Goal: Information Seeking & Learning: Learn about a topic

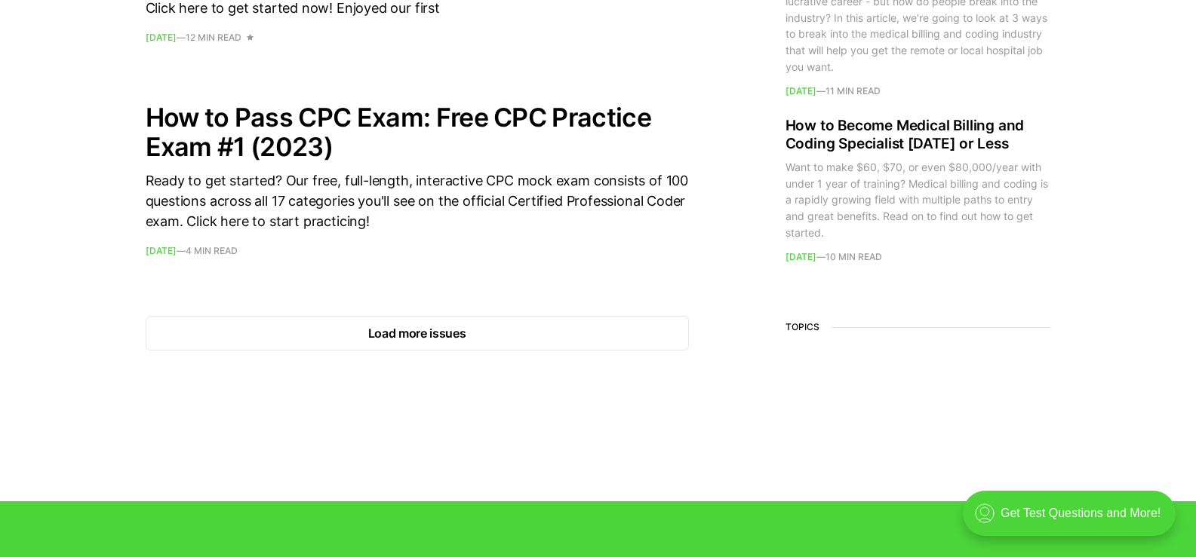
scroll to position [2338, 0]
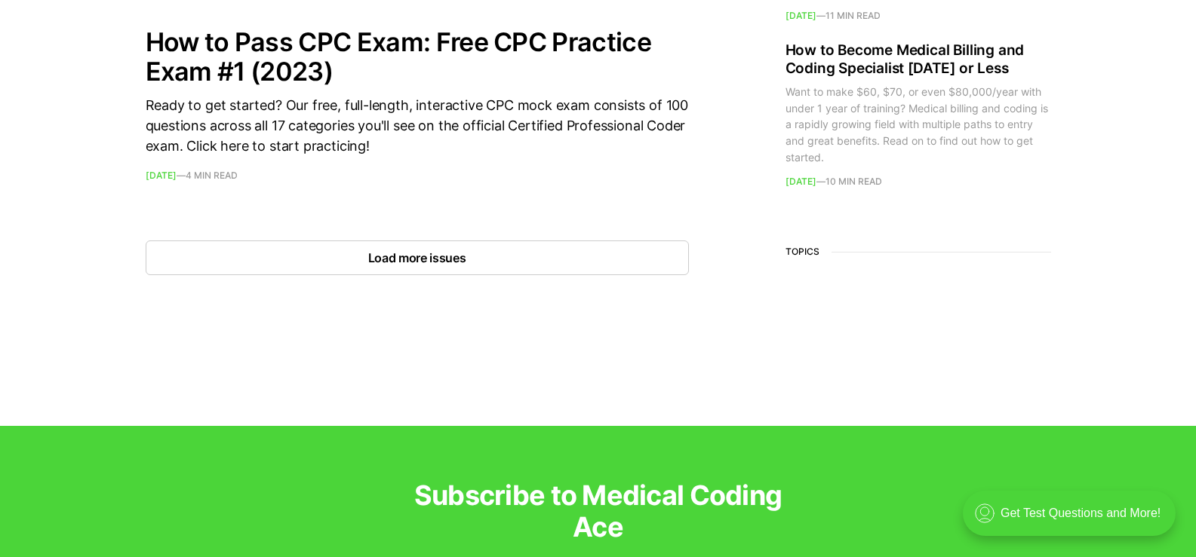
click at [432, 261] on button "Load more issues" at bounding box center [417, 258] width 543 height 35
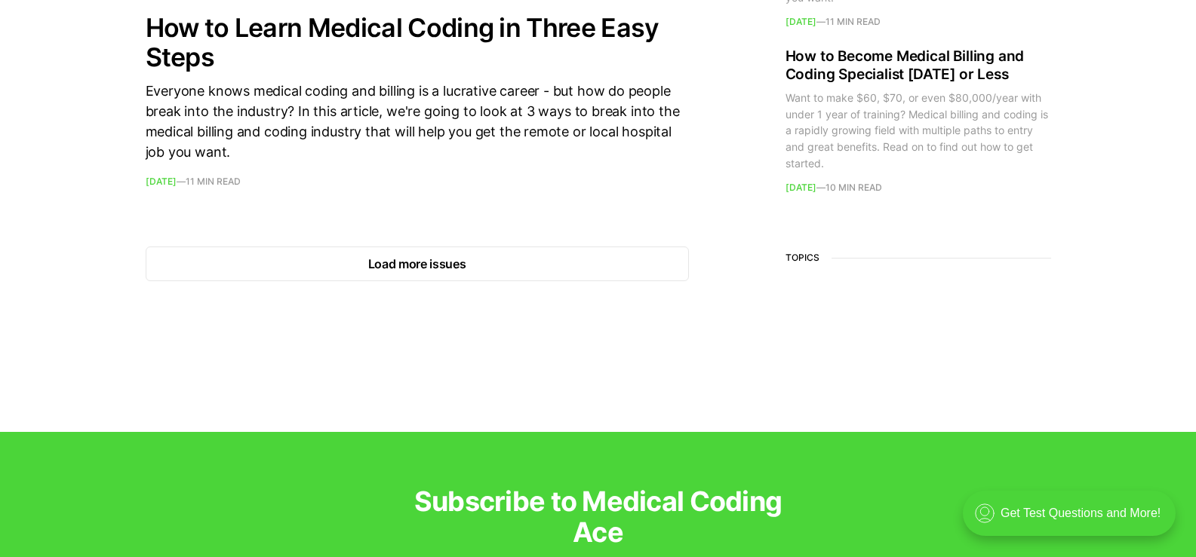
scroll to position [4677, 0]
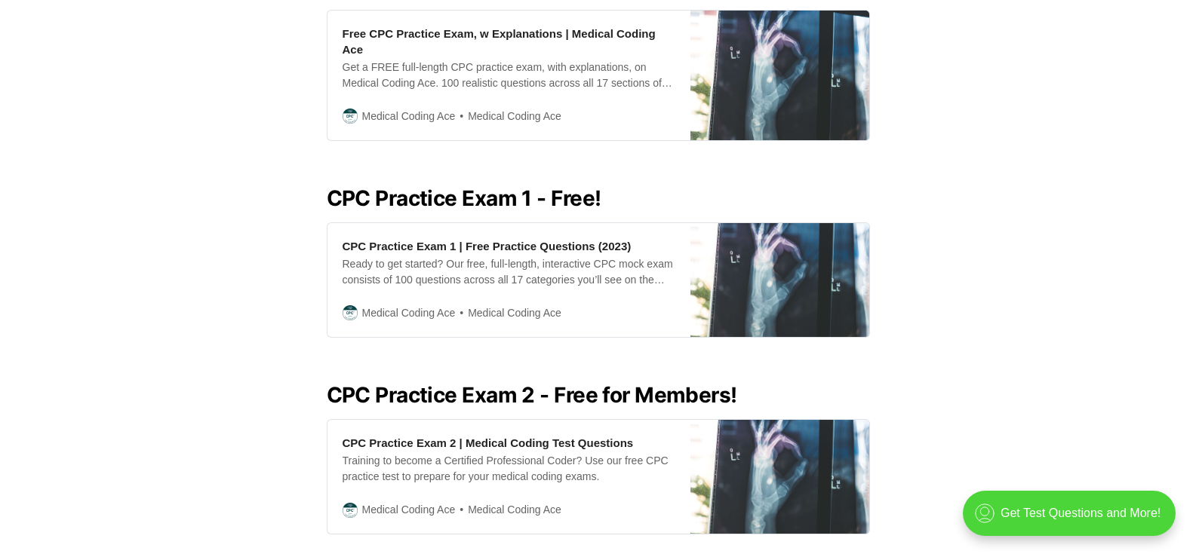
scroll to position [679, 0]
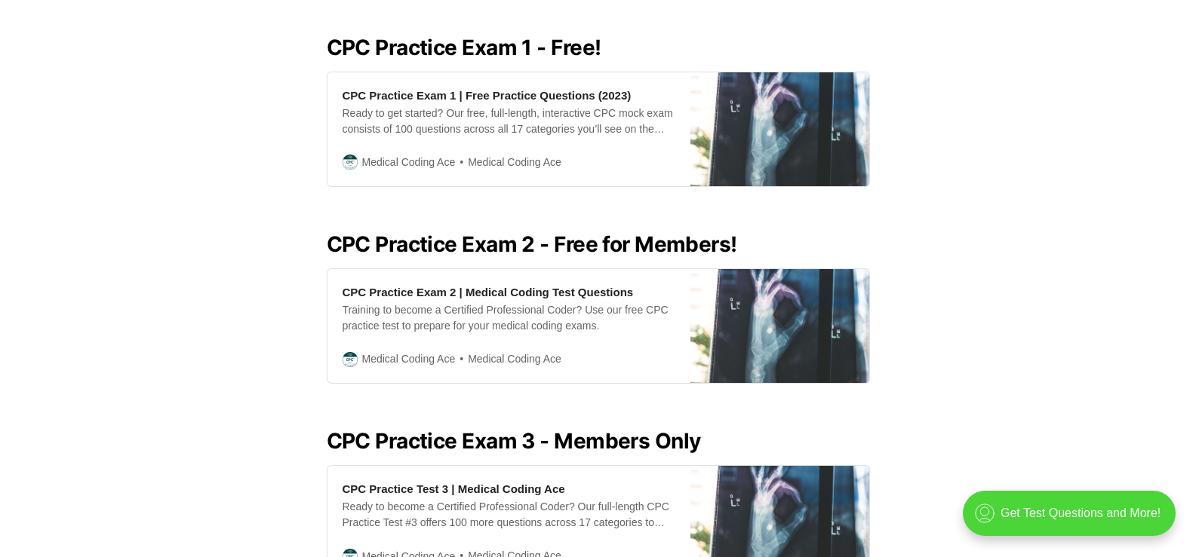
click at [505, 35] on h2 "CPC Practice Exam 1 - Free!" at bounding box center [598, 47] width 543 height 24
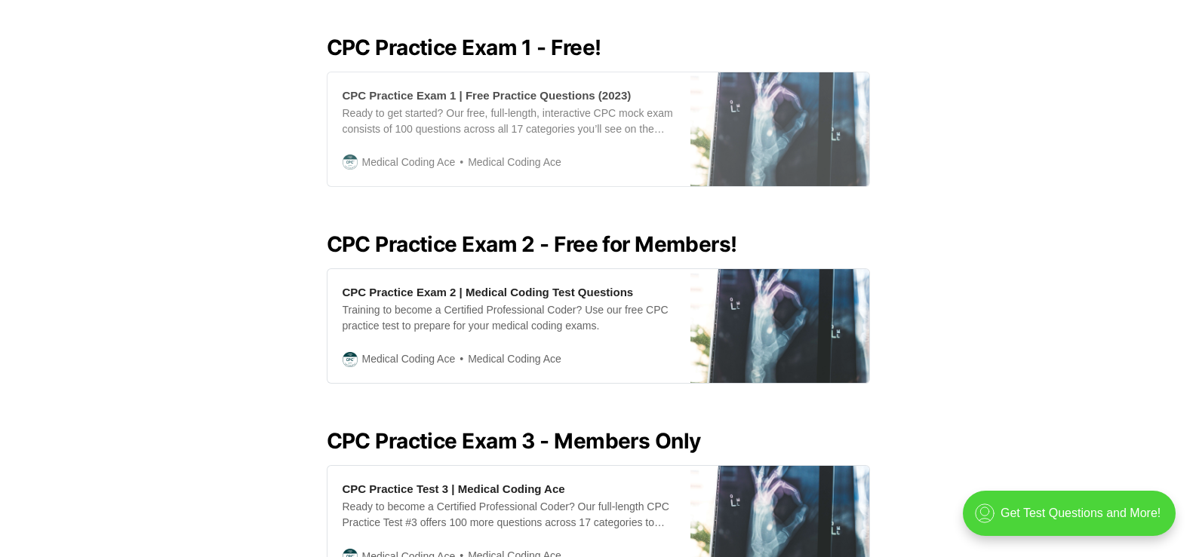
click at [509, 106] on div "Ready to get started? Our free, full-length, interactive CPC mock exam consists…" at bounding box center [508, 122] width 333 height 32
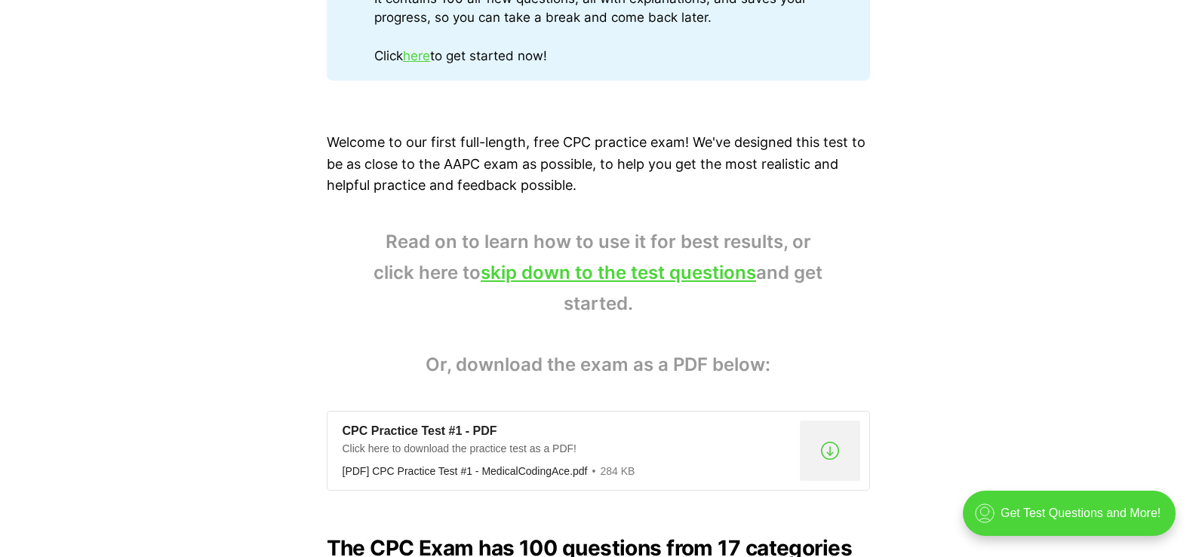
scroll to position [754, 0]
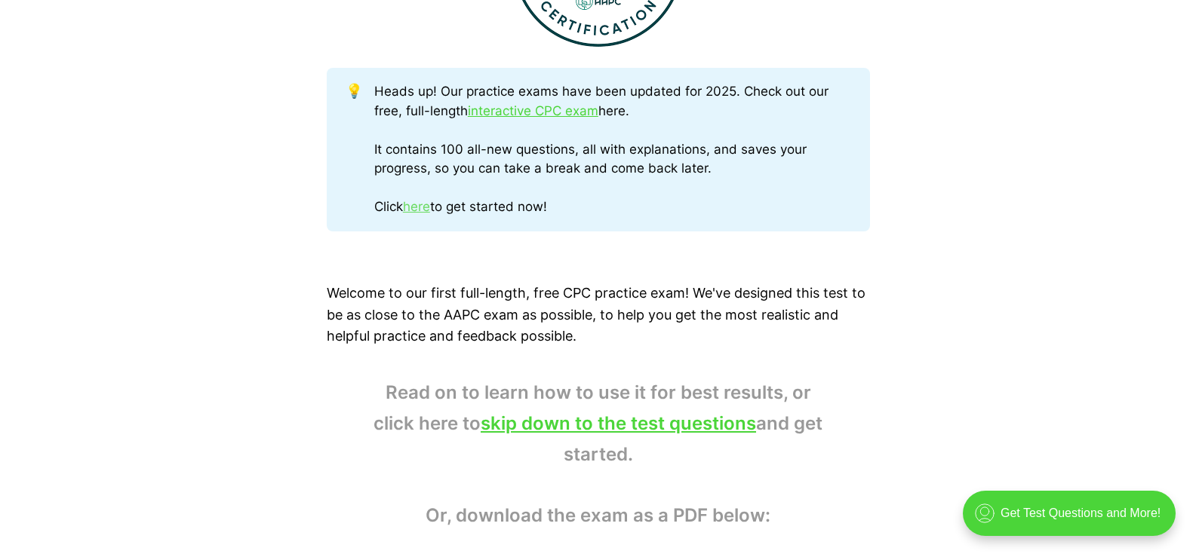
click at [424, 205] on link "here" at bounding box center [416, 206] width 27 height 15
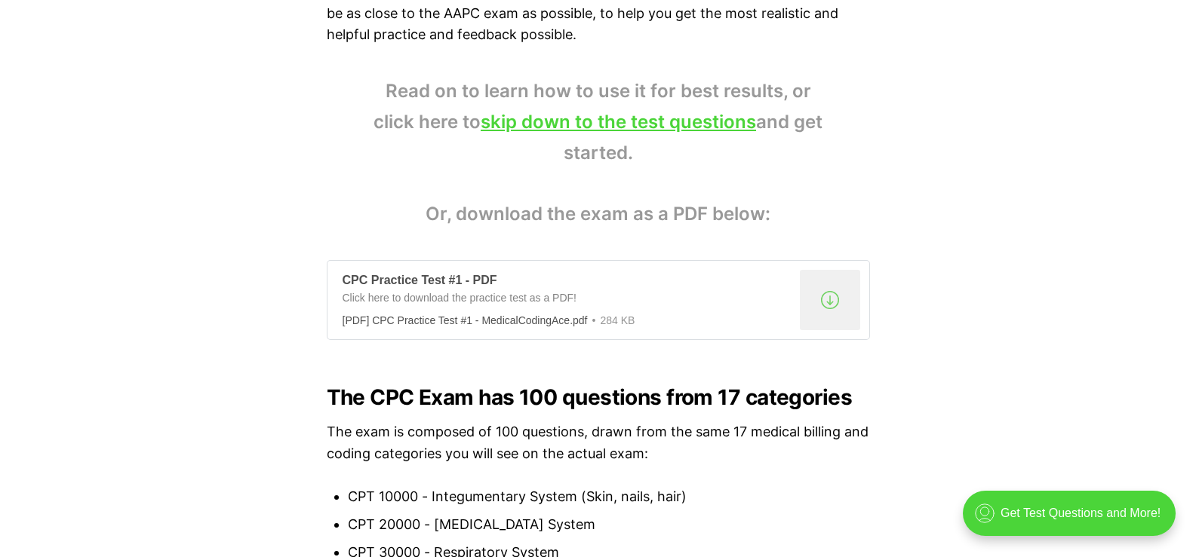
click at [829, 298] on div ".a{fill:none;stroke:currentColor;stroke-linecap:round;stroke-linejoin:round;str…" at bounding box center [830, 300] width 60 height 60
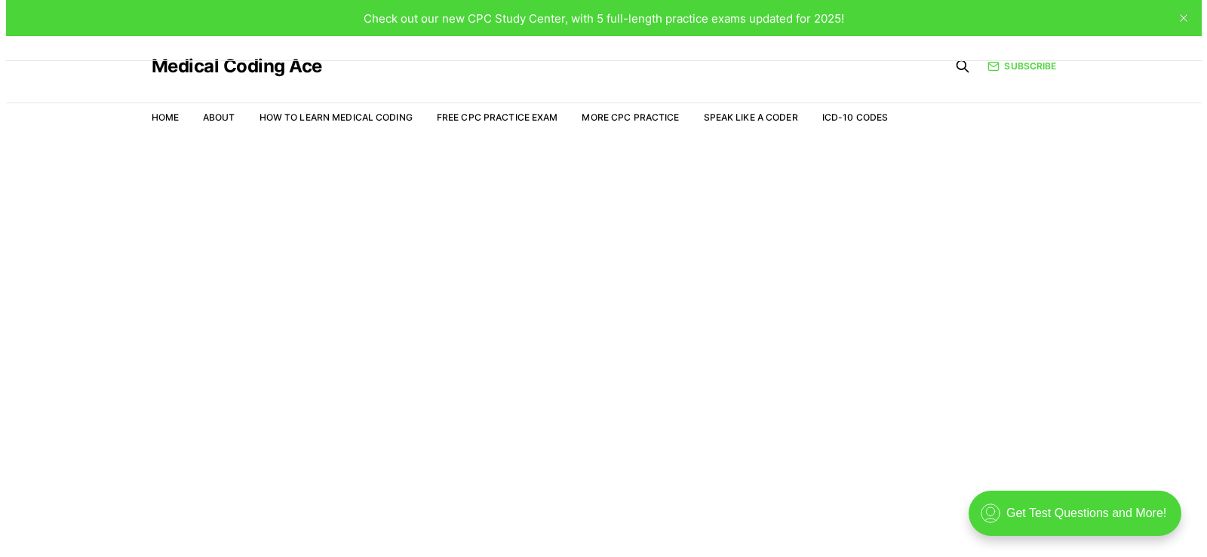
scroll to position [36, 0]
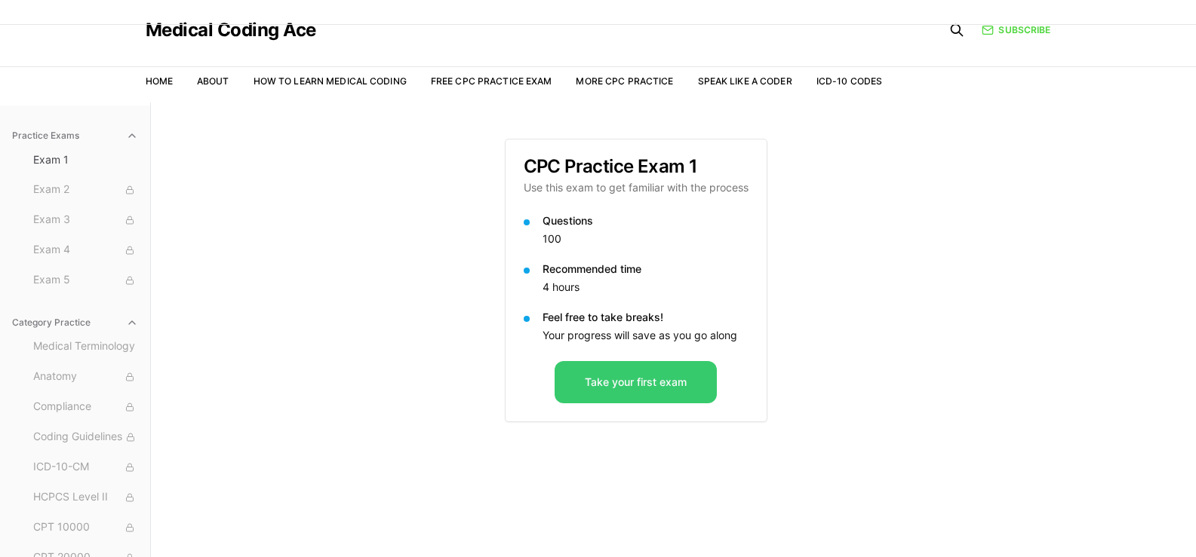
click at [671, 376] on button "Take your first exam" at bounding box center [635, 382] width 162 height 42
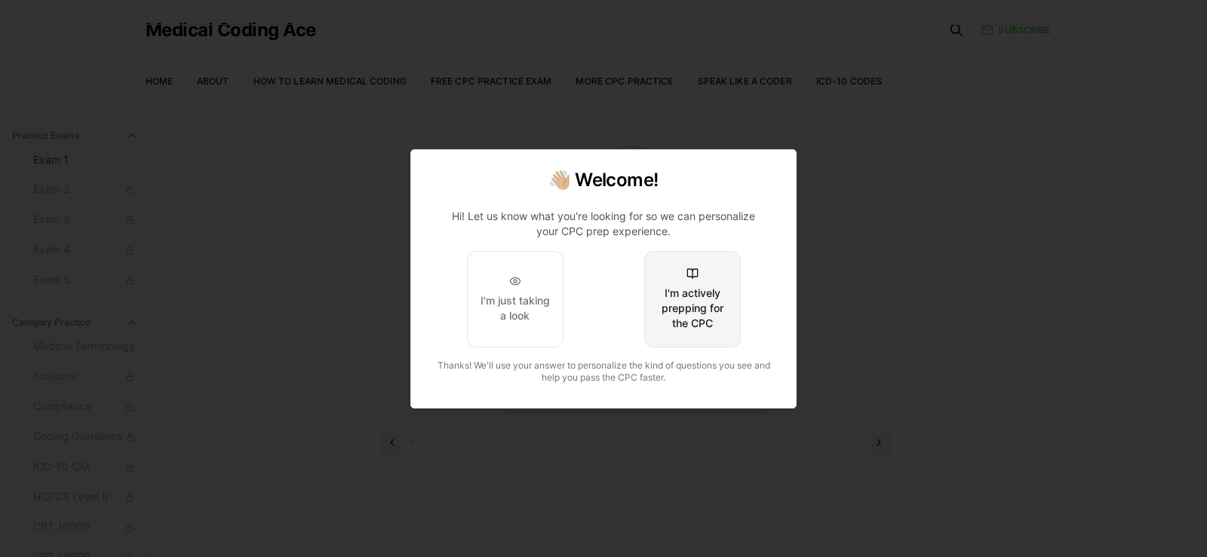
click at [680, 321] on div "I'm actively prepping for the CPC" at bounding box center [692, 308] width 71 height 45
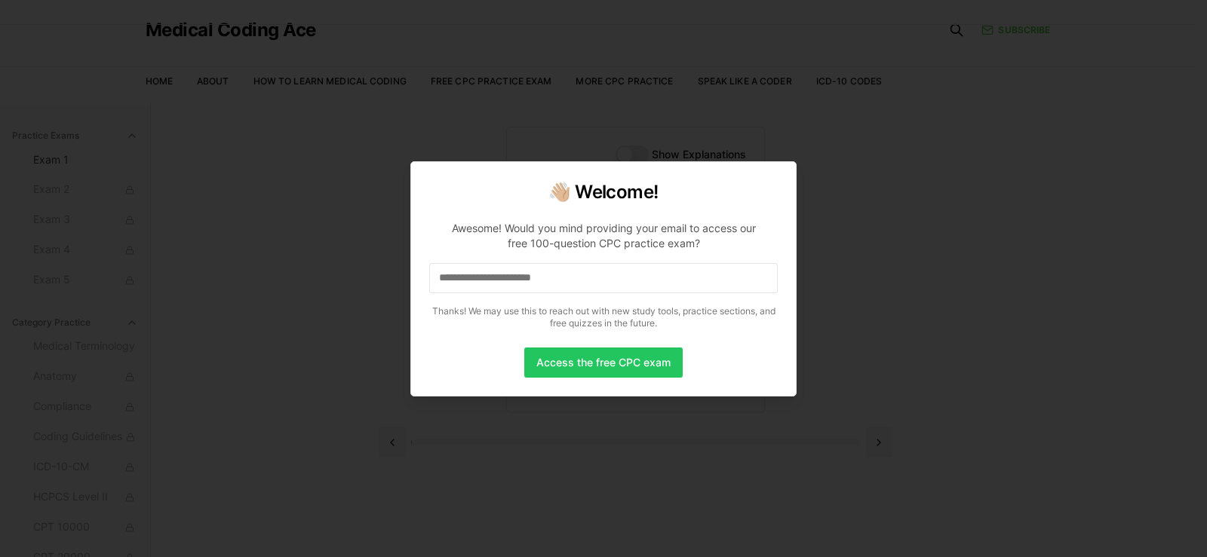
click at [597, 277] on input at bounding box center [603, 278] width 349 height 30
click at [622, 281] on input "*" at bounding box center [603, 278] width 349 height 30
click at [622, 281] on input "**" at bounding box center [603, 278] width 349 height 30
click at [622, 281] on input "***" at bounding box center [603, 278] width 349 height 30
click at [603, 357] on button "Access the free CPC exam" at bounding box center [603, 363] width 158 height 30
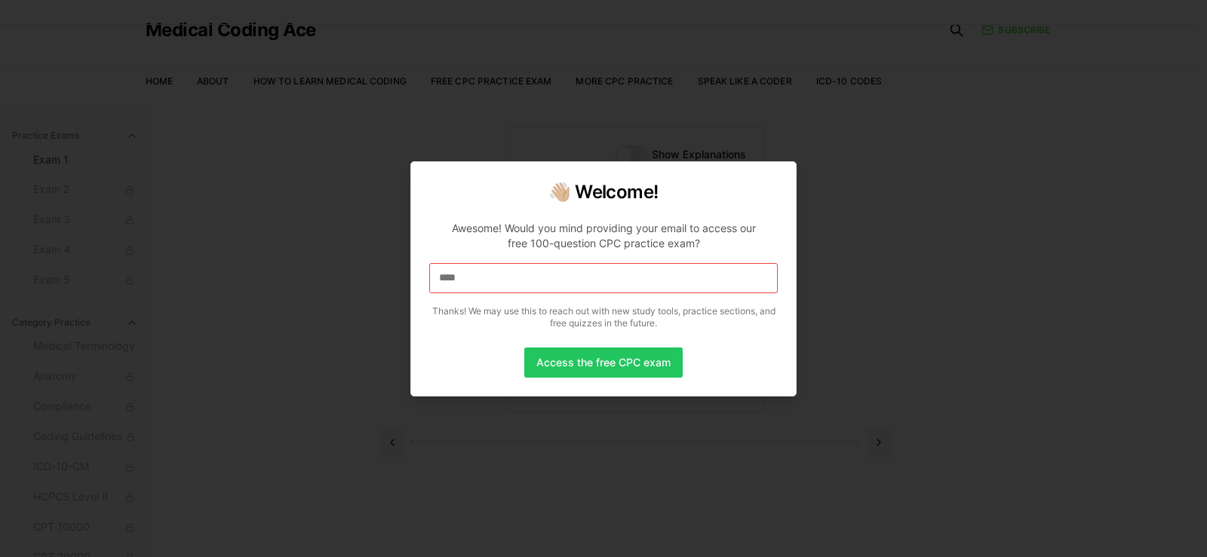
click at [556, 283] on input "****" at bounding box center [603, 278] width 349 height 30
click at [966, 254] on div at bounding box center [603, 278] width 1207 height 557
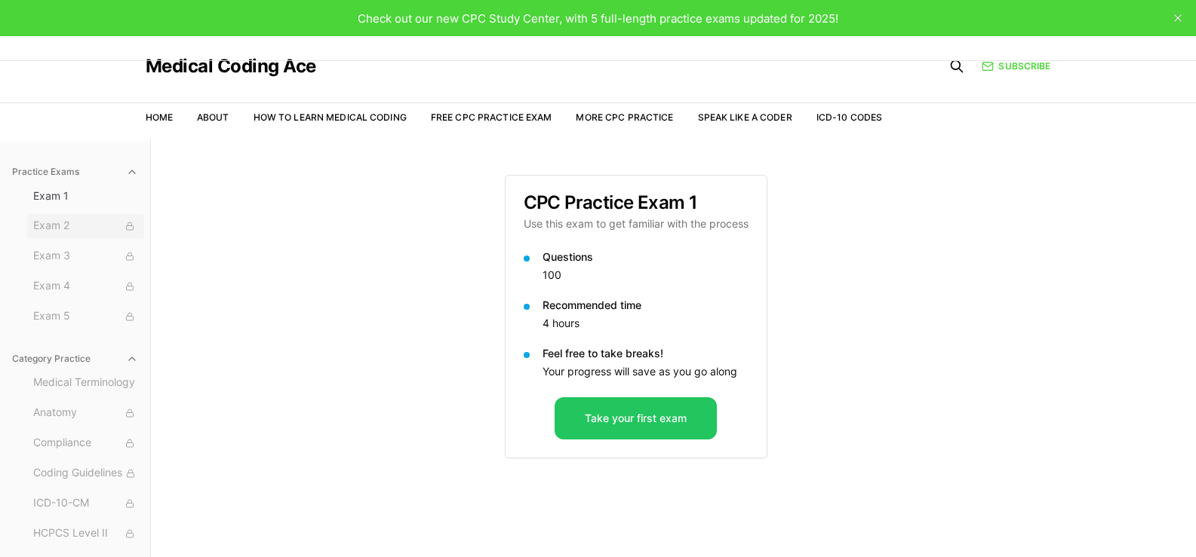
click at [60, 226] on span "Exam 2" at bounding box center [85, 226] width 105 height 17
